Goal: Transaction & Acquisition: Purchase product/service

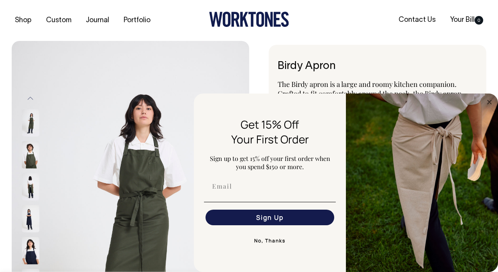
click at [260, 204] on div "FLYOUT Form" at bounding box center [270, 202] width 137 height 8
click at [257, 191] on input "Email" at bounding box center [270, 187] width 129 height 16
click at [355, 36] on div "Shop Custom Journal Portfolio Contact Us Your Bill 0" at bounding box center [249, 20] width 498 height 41
click at [274, 243] on button "No, Thanks" at bounding box center [270, 241] width 132 height 16
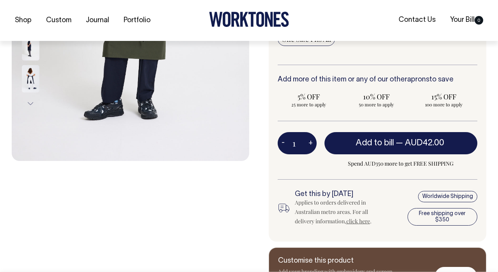
scroll to position [236, 0]
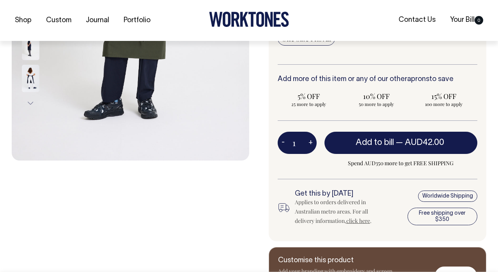
click at [310, 142] on button "+" at bounding box center [311, 143] width 12 height 16
type input "2"
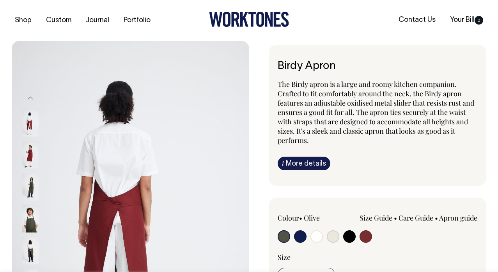
scroll to position [0, 0]
click at [30, 182] on img at bounding box center [31, 186] width 18 height 27
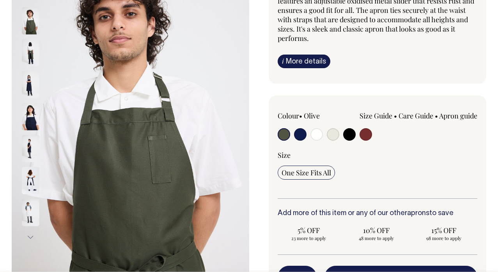
scroll to position [102, 0]
click at [346, 138] on input "radio" at bounding box center [349, 134] width 12 height 12
radio input "true"
select select "Black"
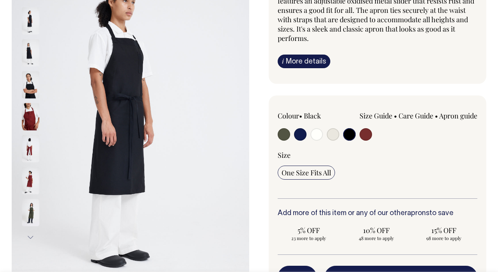
click at [37, 123] on img at bounding box center [31, 116] width 18 height 27
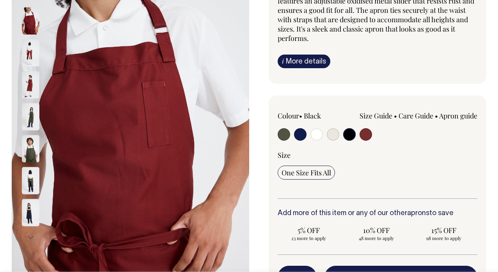
click at [31, 149] on img at bounding box center [31, 148] width 18 height 27
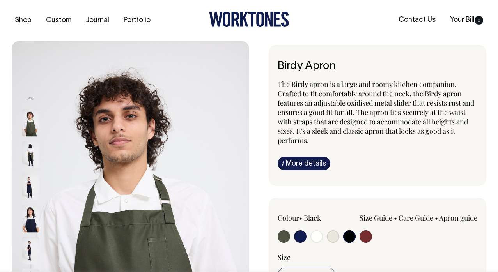
click at [33, 188] on img at bounding box center [31, 187] width 18 height 27
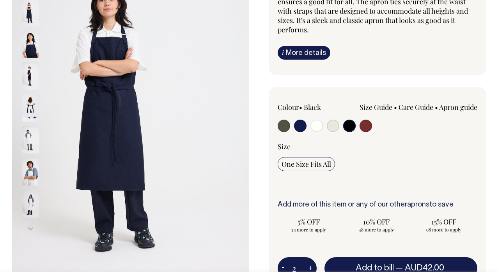
scroll to position [111, 0]
